Goal: Transaction & Acquisition: Purchase product/service

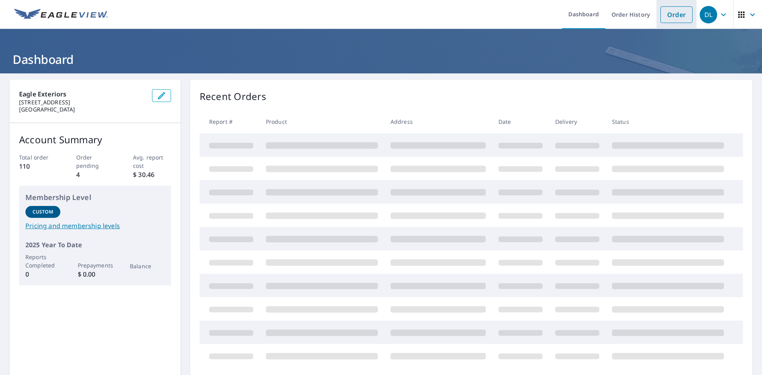
click at [681, 18] on link "Order" at bounding box center [676, 14] width 32 height 17
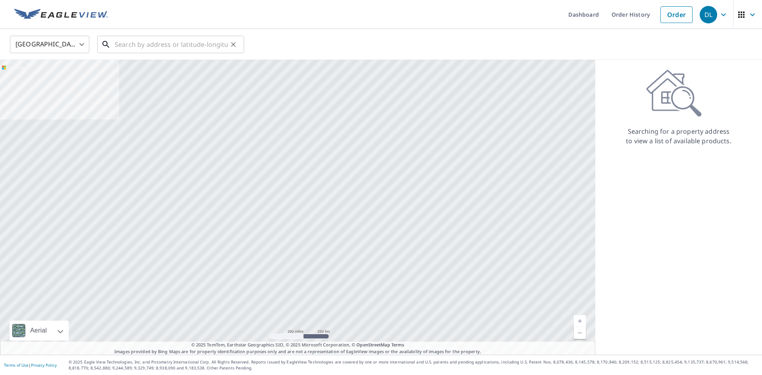
click at [214, 44] on input "text" at bounding box center [171, 44] width 113 height 22
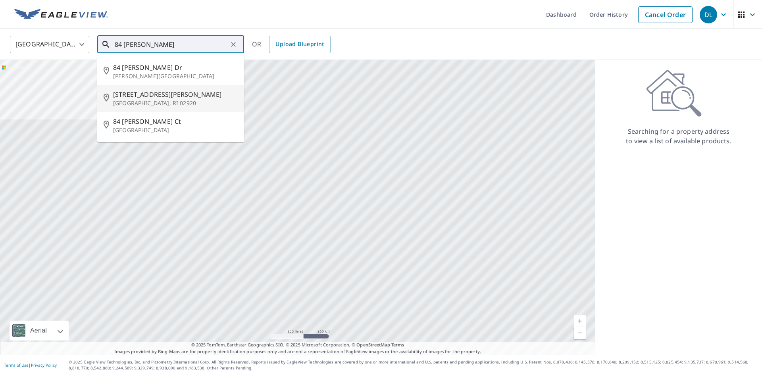
click at [173, 90] on span "[STREET_ADDRESS][PERSON_NAME]" at bounding box center [175, 95] width 125 height 10
type input "[STREET_ADDRESS][PERSON_NAME]"
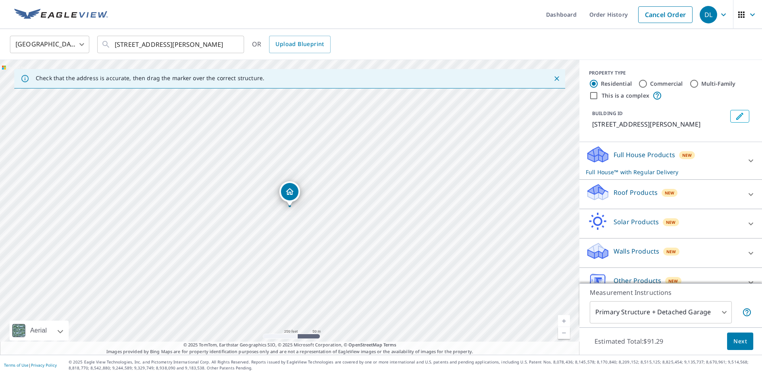
click at [638, 190] on p "Roof Products" at bounding box center [635, 193] width 44 height 10
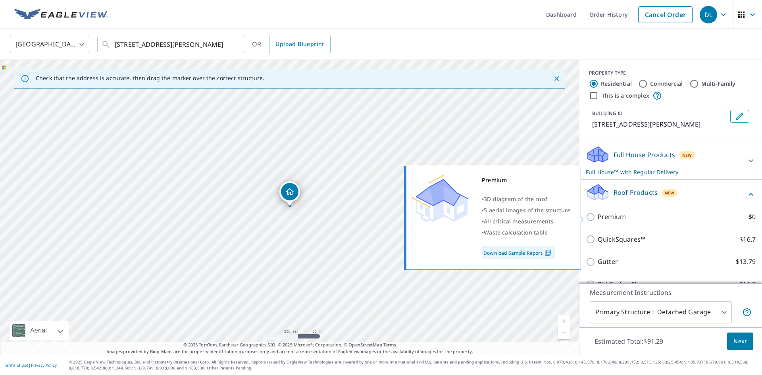
click at [613, 217] on p "Premium" at bounding box center [611, 217] width 28 height 10
click at [597, 217] on input "Premium $0" at bounding box center [591, 217] width 12 height 10
checkbox input "true"
checkbox input "false"
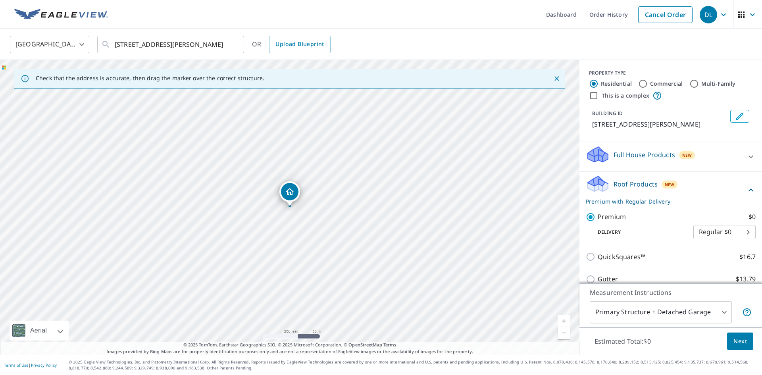
click at [745, 343] on span "Next" at bounding box center [739, 341] width 13 height 10
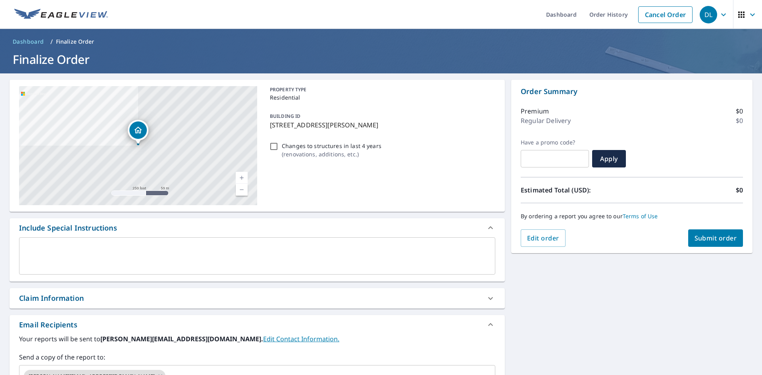
click at [712, 241] on span "Submit order" at bounding box center [715, 238] width 42 height 9
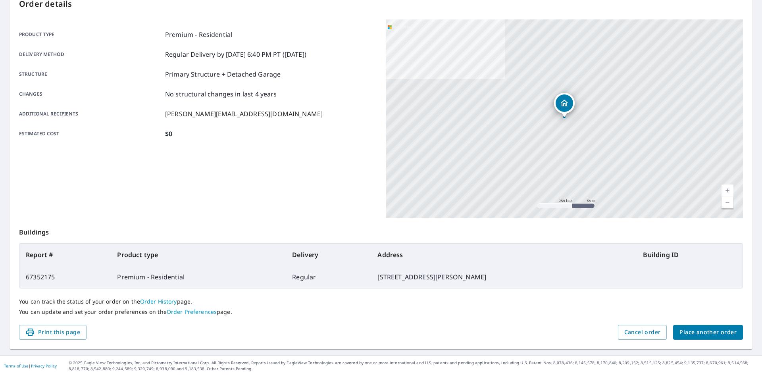
scroll to position [92, 0]
click at [702, 329] on span "Place another order" at bounding box center [707, 331] width 57 height 10
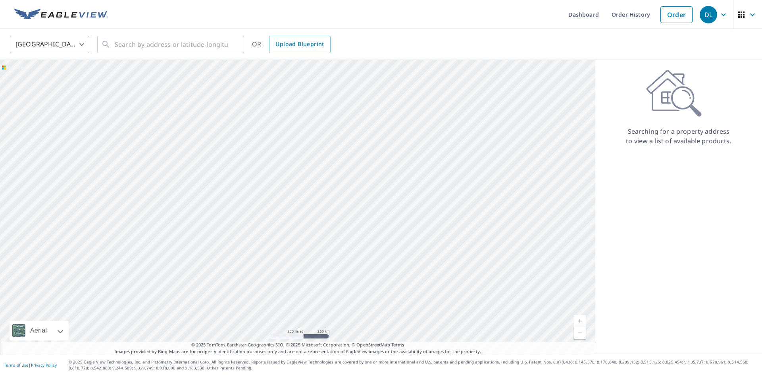
click at [50, 10] on img at bounding box center [61, 15] width 94 height 12
